Goal: Browse casually: Explore the website without a specific task or goal

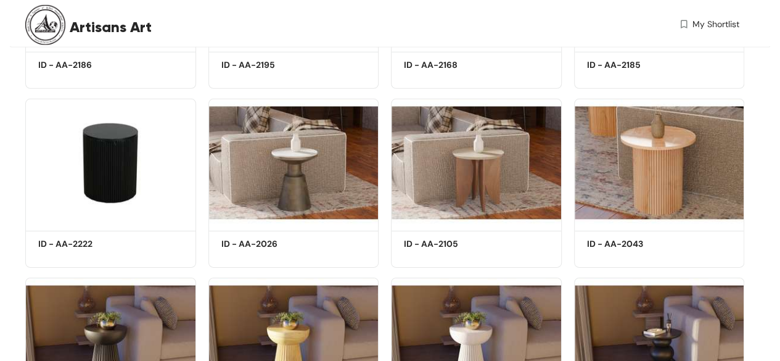
scroll to position [3718, 0]
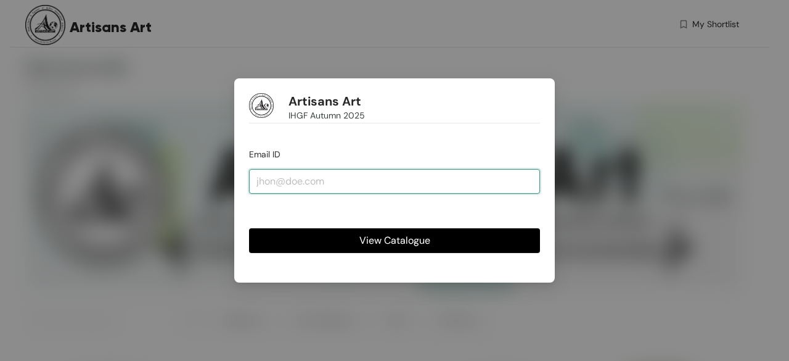
click at [377, 187] on input "email" at bounding box center [394, 181] width 291 height 25
type input "artisansfurniture@gmail.com"
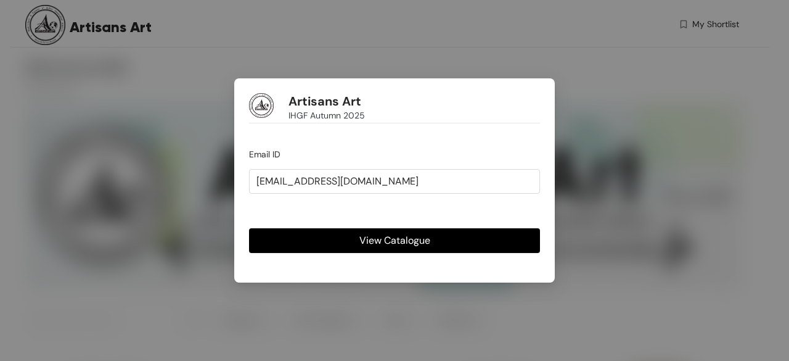
click at [394, 238] on span "View Catalogue" at bounding box center [394, 239] width 71 height 15
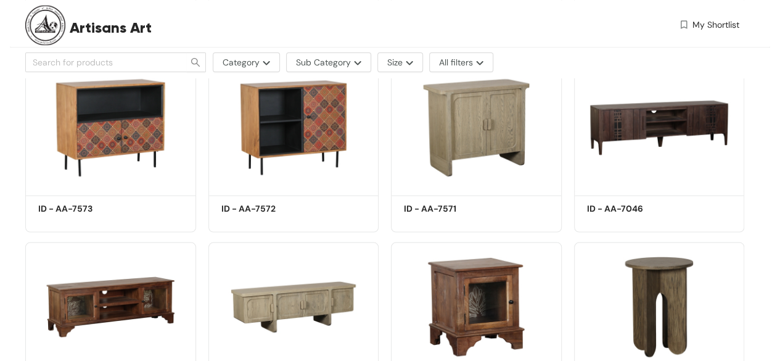
scroll to position [1163, 0]
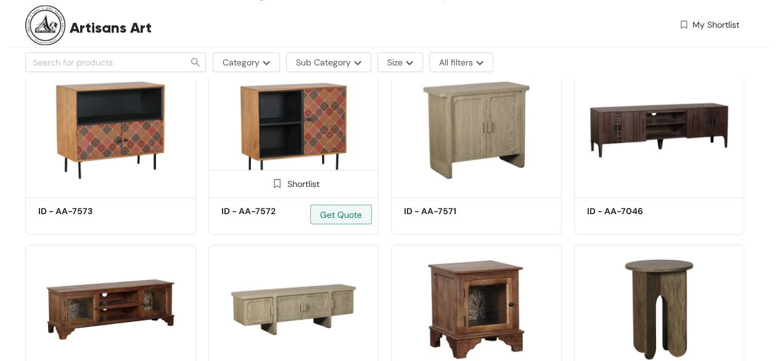
click at [286, 136] on img at bounding box center [293, 129] width 171 height 129
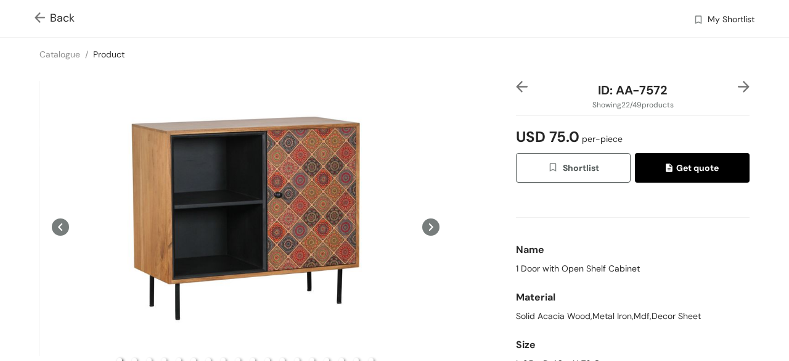
click at [31, 17] on div "Back My Shortlist" at bounding box center [394, 18] width 789 height 37
click at [37, 18] on img at bounding box center [42, 18] width 15 height 13
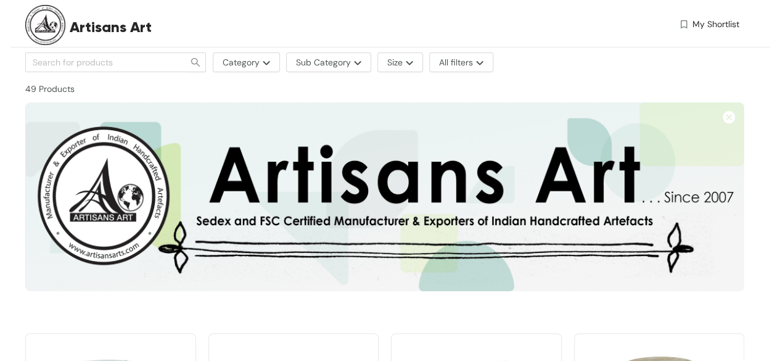
scroll to position [1163, 0]
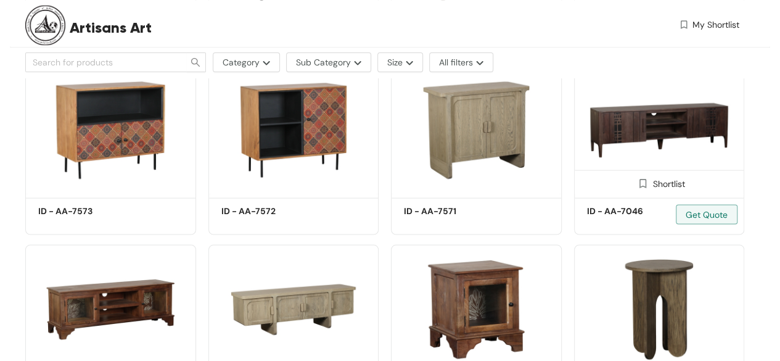
click at [637, 123] on img at bounding box center [659, 129] width 171 height 129
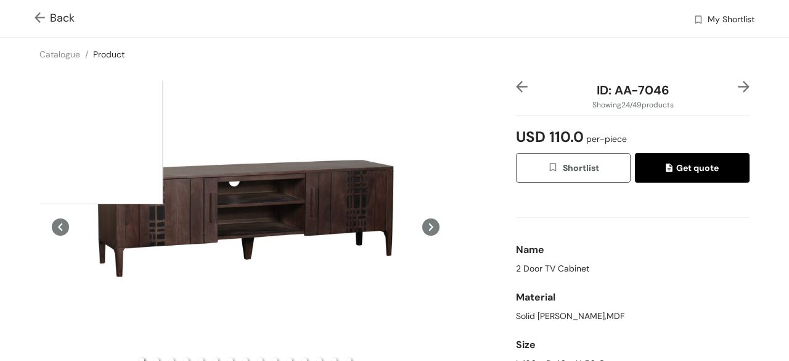
click at [100, 218] on div at bounding box center [245, 218] width 412 height 275
click at [31, 9] on div "Back My Shortlist" at bounding box center [394, 18] width 789 height 37
click at [39, 15] on img at bounding box center [42, 18] width 15 height 13
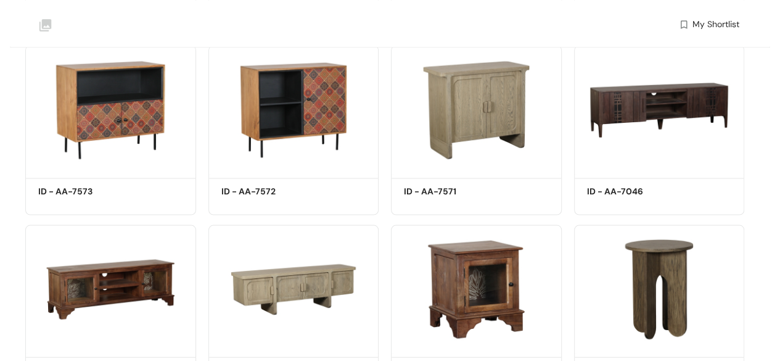
scroll to position [1155, 0]
